Goal: Transaction & Acquisition: Download file/media

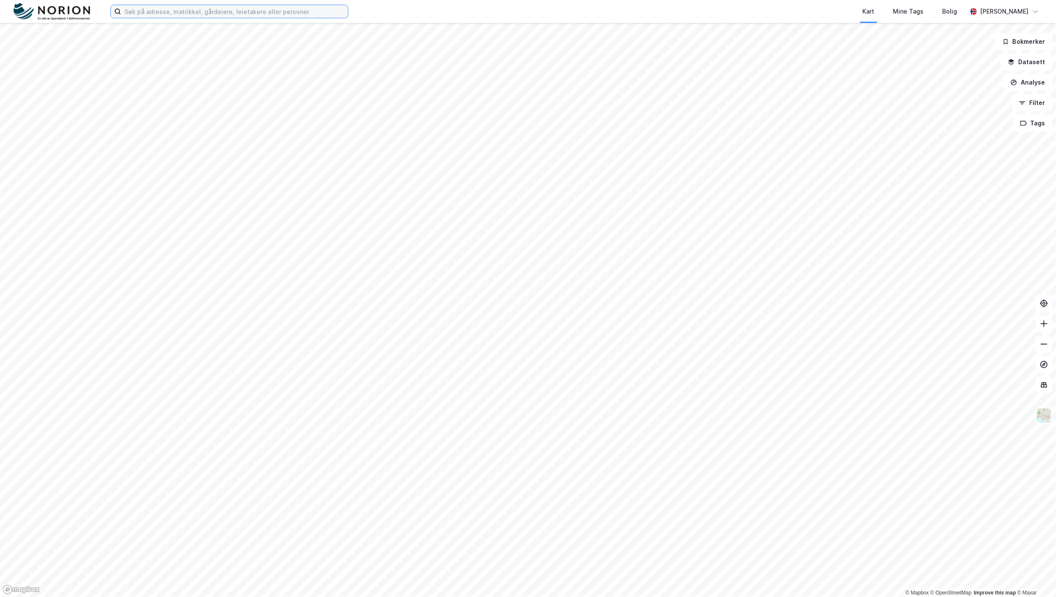
click at [290, 11] on input at bounding box center [234, 11] width 227 height 13
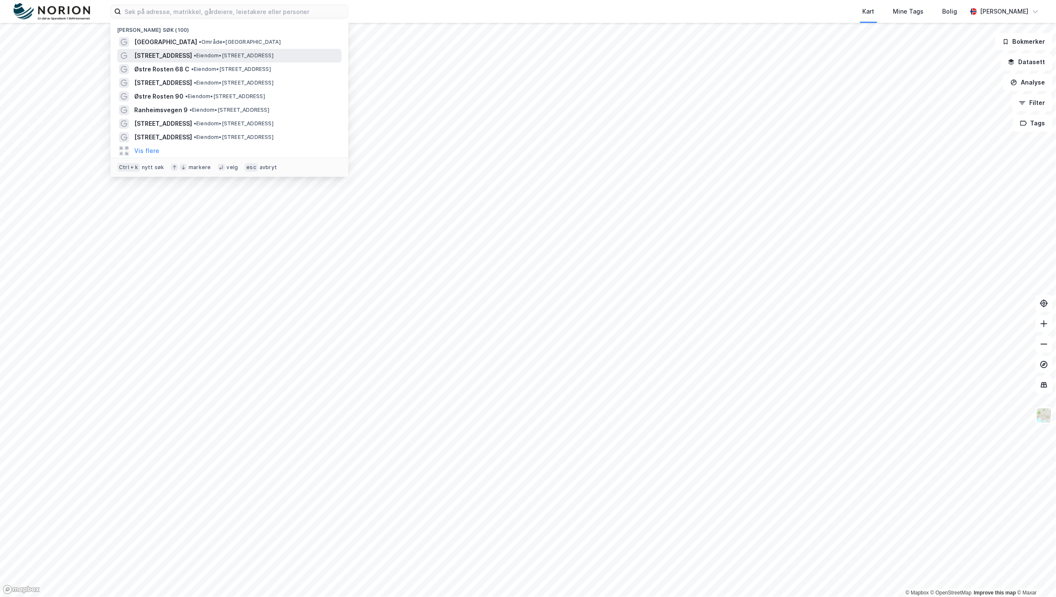
click at [206, 51] on div "[STREET_ADDRESS] • Eiendom • [STREET_ADDRESS]" at bounding box center [237, 56] width 206 height 10
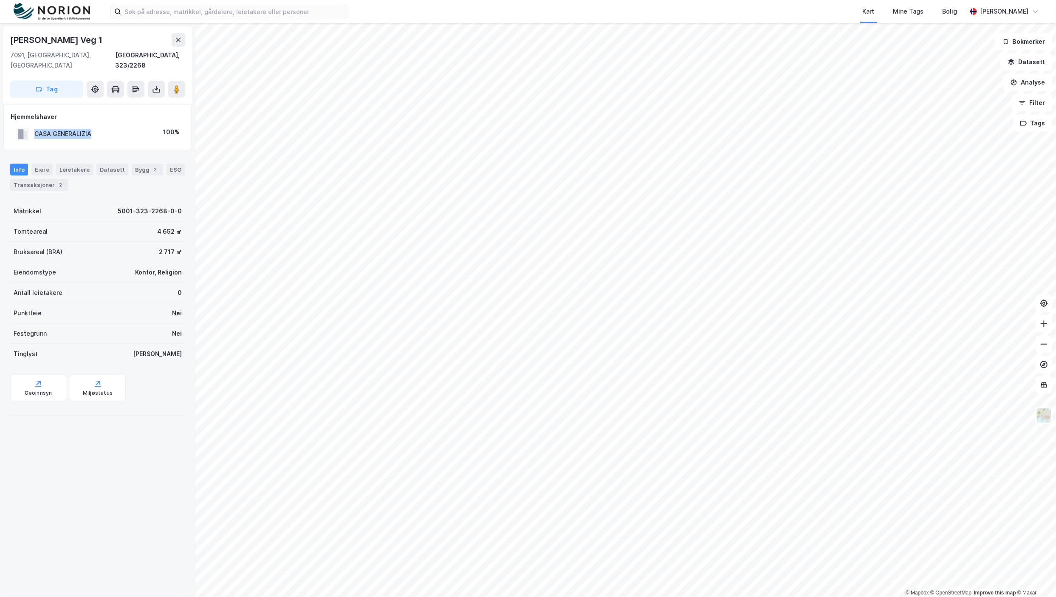
drag, startPoint x: 100, startPoint y: 123, endPoint x: 32, endPoint y: 124, distance: 68.0
click at [32, 125] on div "CASA GENERALIZIA 100%" at bounding box center [98, 133] width 174 height 17
drag, startPoint x: 32, startPoint y: 124, endPoint x: 47, endPoint y: 126, distance: 14.5
copy div "CASA GENERALIZIA"
click at [153, 89] on icon at bounding box center [156, 90] width 7 height 3
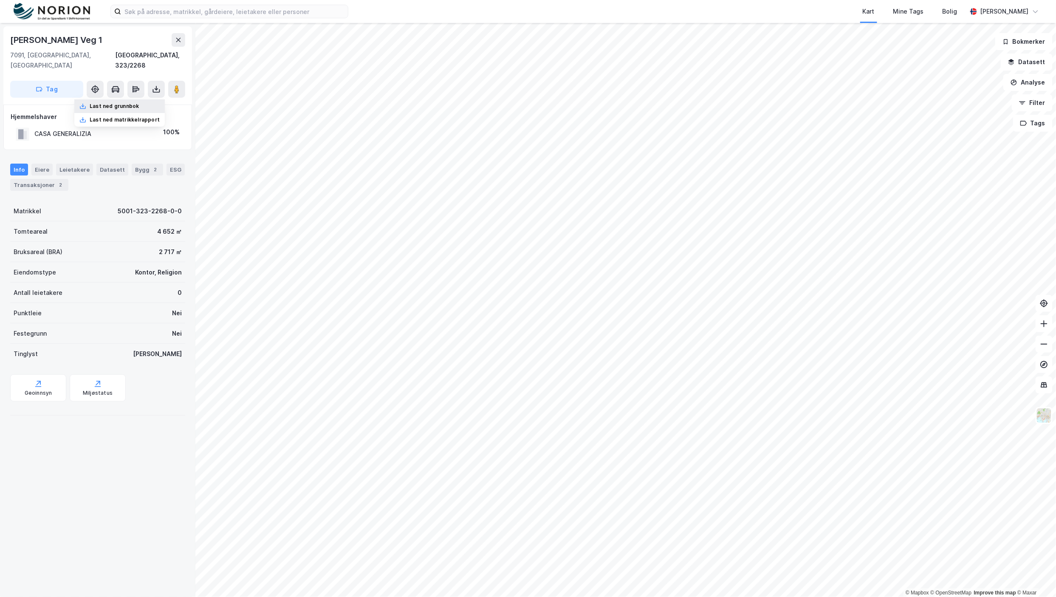
click at [145, 99] on div "Last ned grunnbok" at bounding box center [119, 106] width 90 height 14
